Goal: Transaction & Acquisition: Purchase product/service

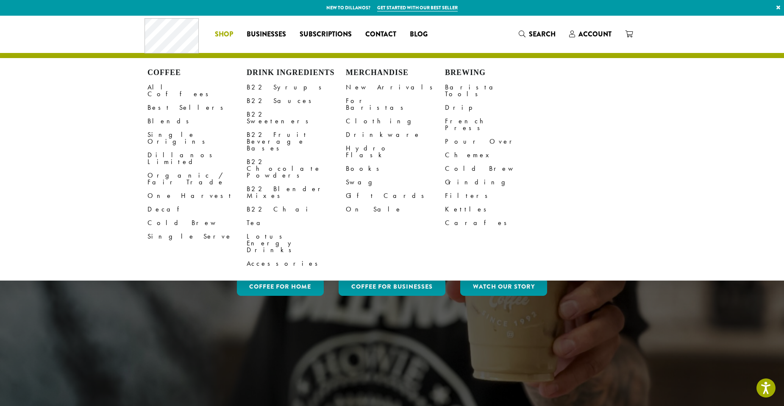
click at [229, 32] on span "Shop" at bounding box center [224, 34] width 18 height 11
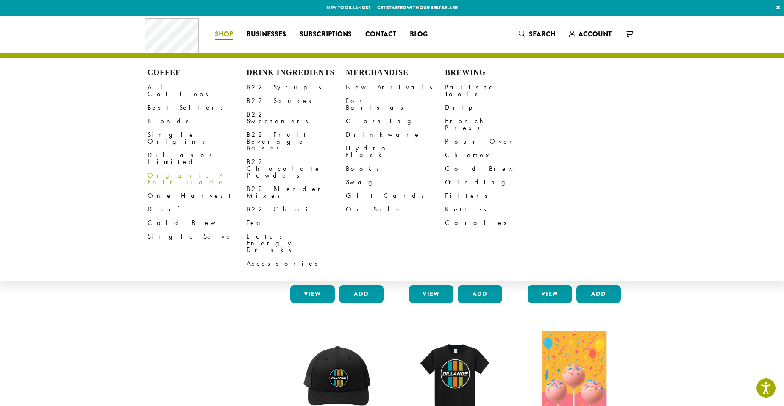
click at [158, 169] on link "Organic / Fair Trade" at bounding box center [196, 179] width 99 height 20
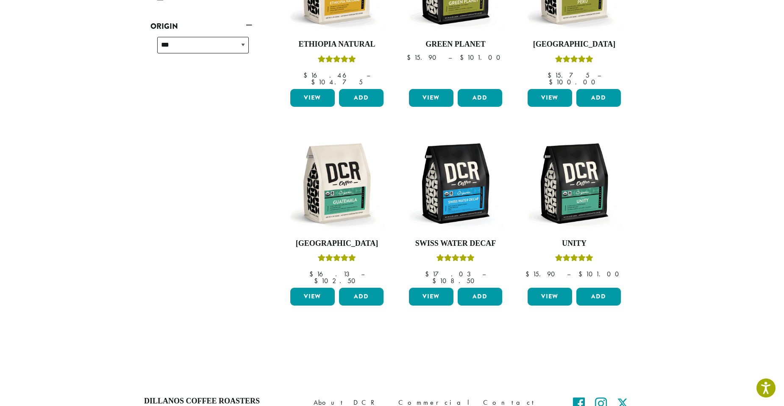
scroll to position [127, 0]
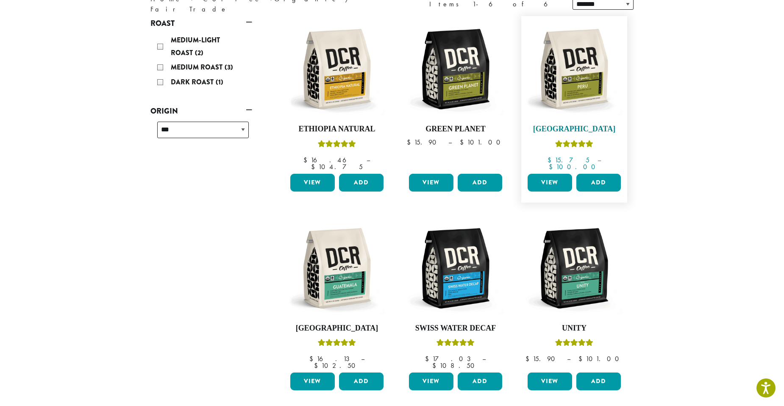
click at [581, 59] on img at bounding box center [574, 68] width 97 height 97
